Goal: Navigation & Orientation: Find specific page/section

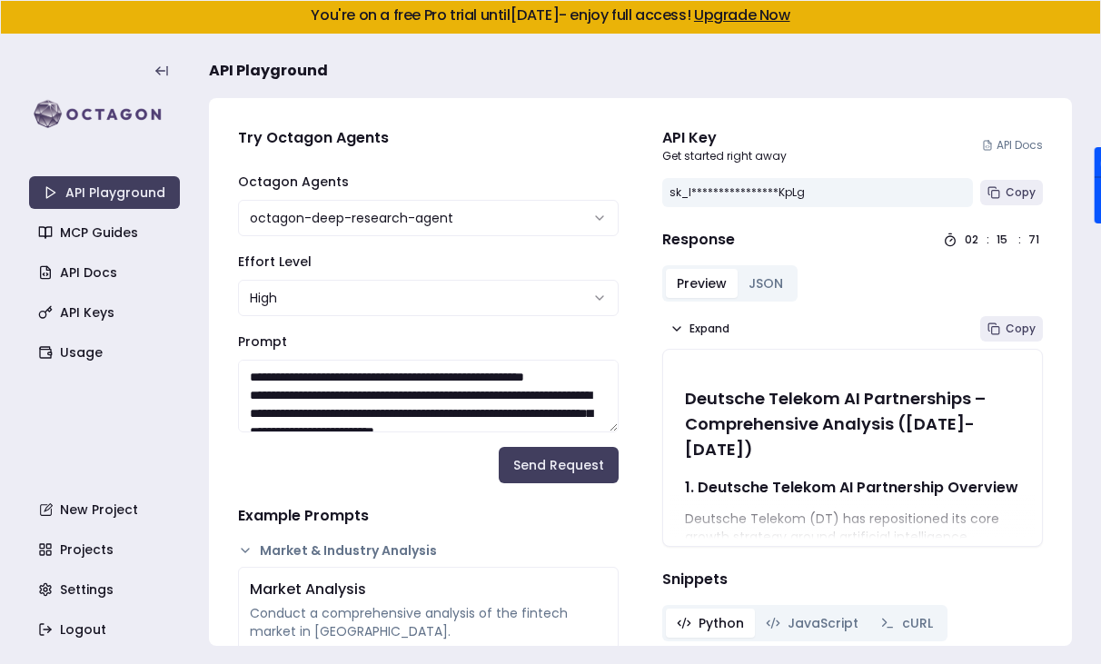
select select "**********"
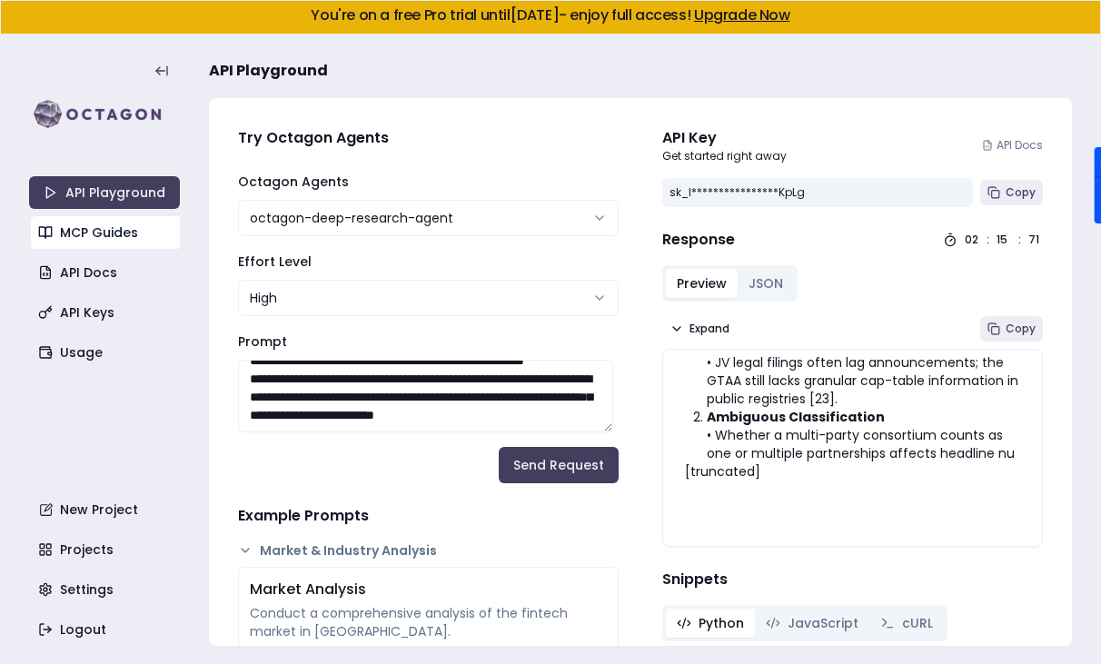
click at [115, 230] on link "MCP Guides" at bounding box center [106, 232] width 151 height 33
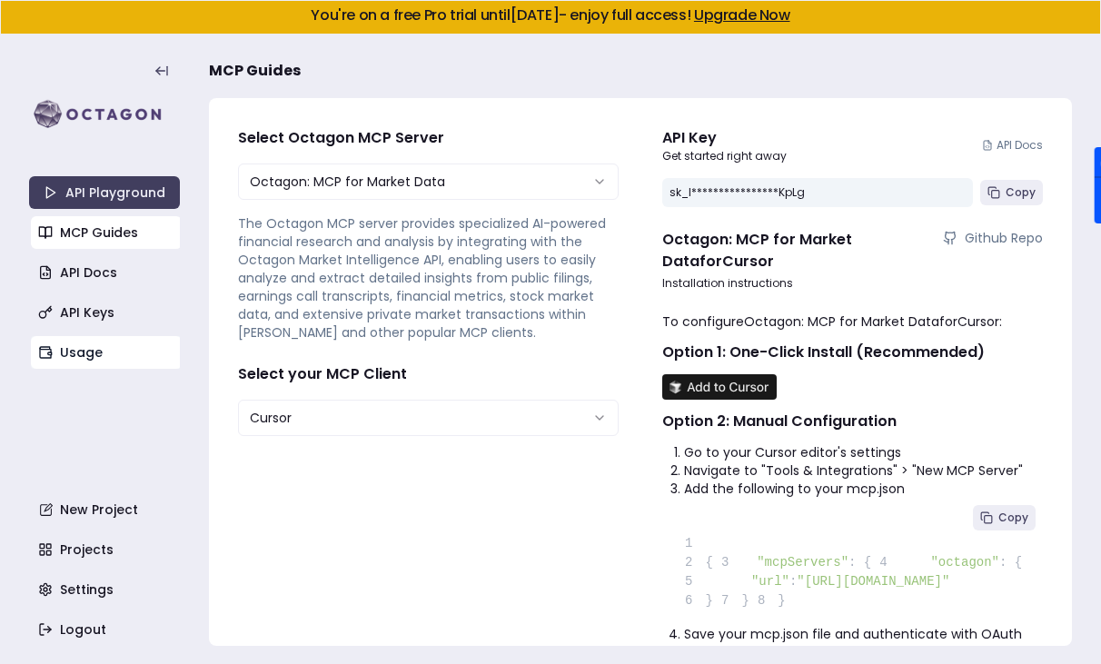
click at [74, 341] on link "Usage" at bounding box center [106, 352] width 151 height 33
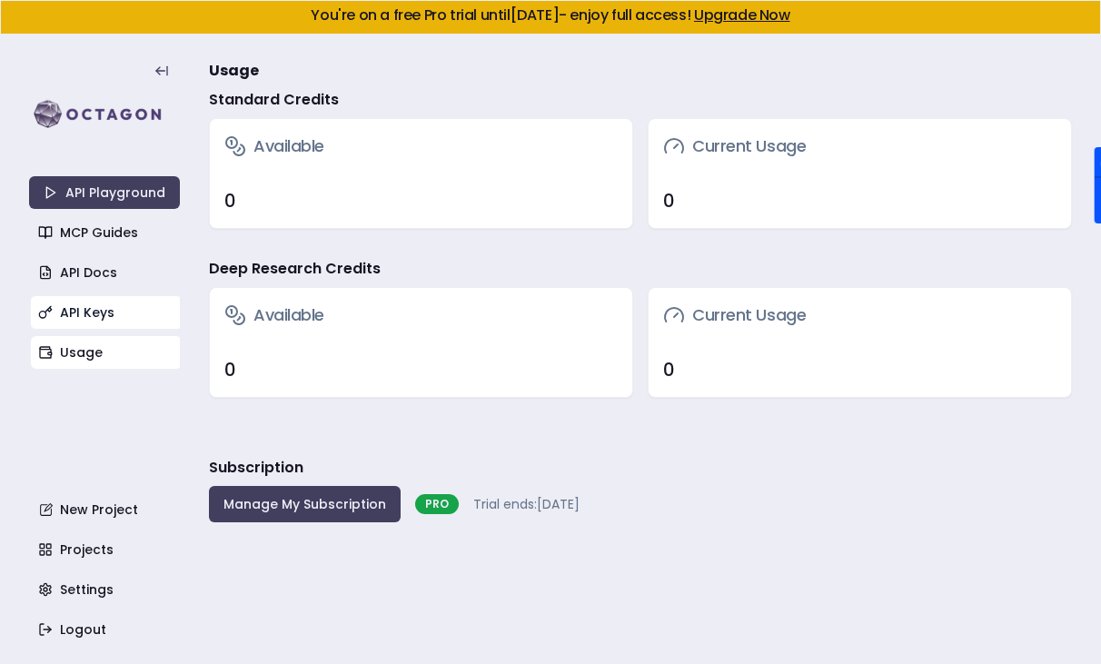
click at [72, 305] on link "API Keys" at bounding box center [106, 312] width 151 height 33
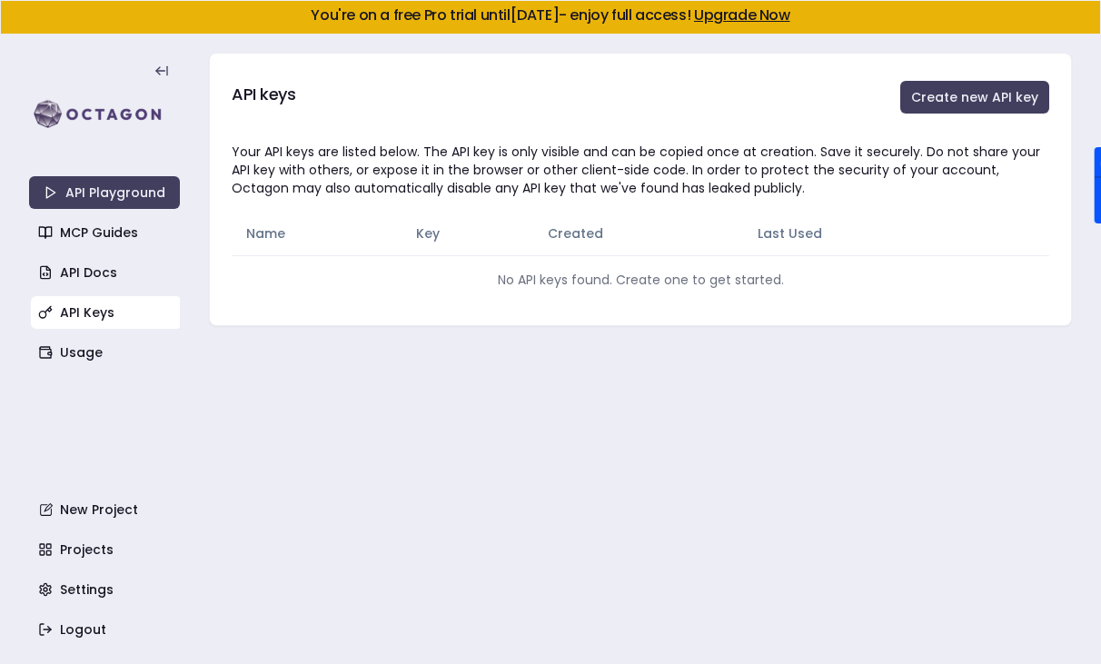
click at [106, 252] on div "API Playground MCP Guides API Docs API Keys Usage New Project Projects Settings…" at bounding box center [104, 349] width 151 height 593
click at [93, 270] on link "API Docs" at bounding box center [106, 272] width 151 height 33
click at [83, 367] on link "Usage" at bounding box center [106, 352] width 151 height 33
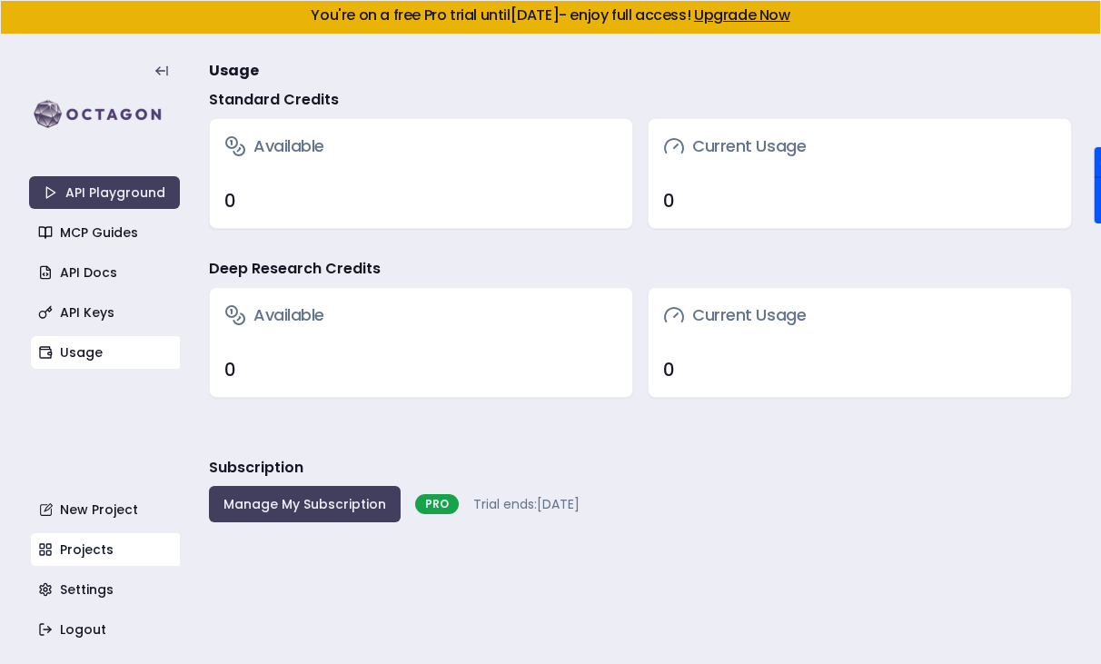
click at [93, 539] on link "Projects" at bounding box center [106, 549] width 151 height 33
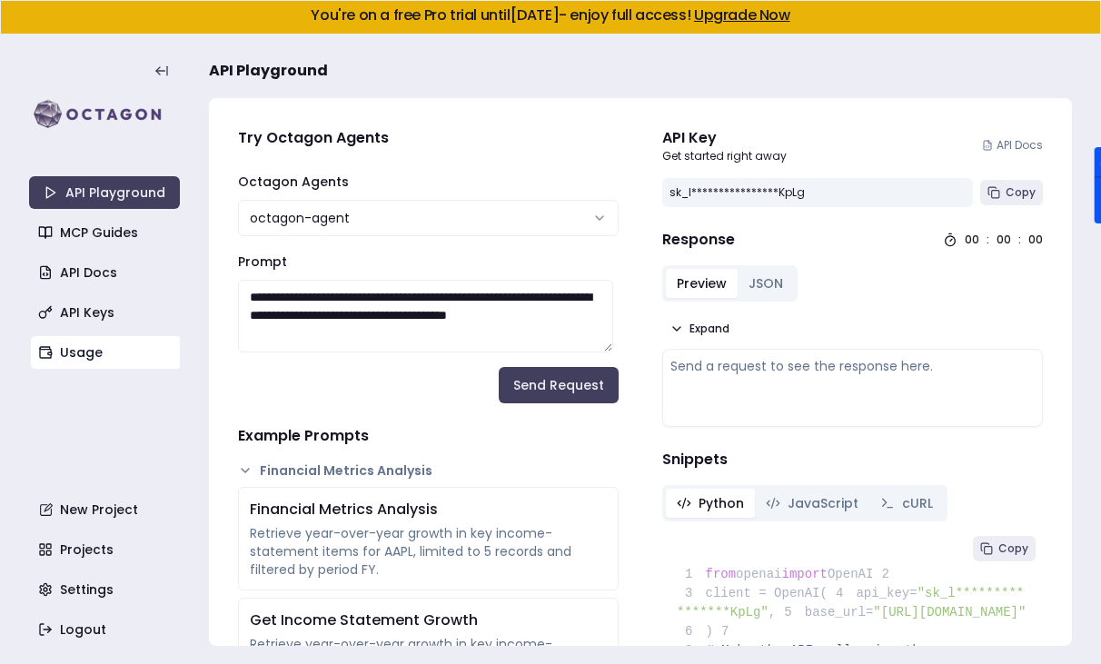
click at [75, 349] on link "Usage" at bounding box center [106, 352] width 151 height 33
